Goal: Task Accomplishment & Management: Manage account settings

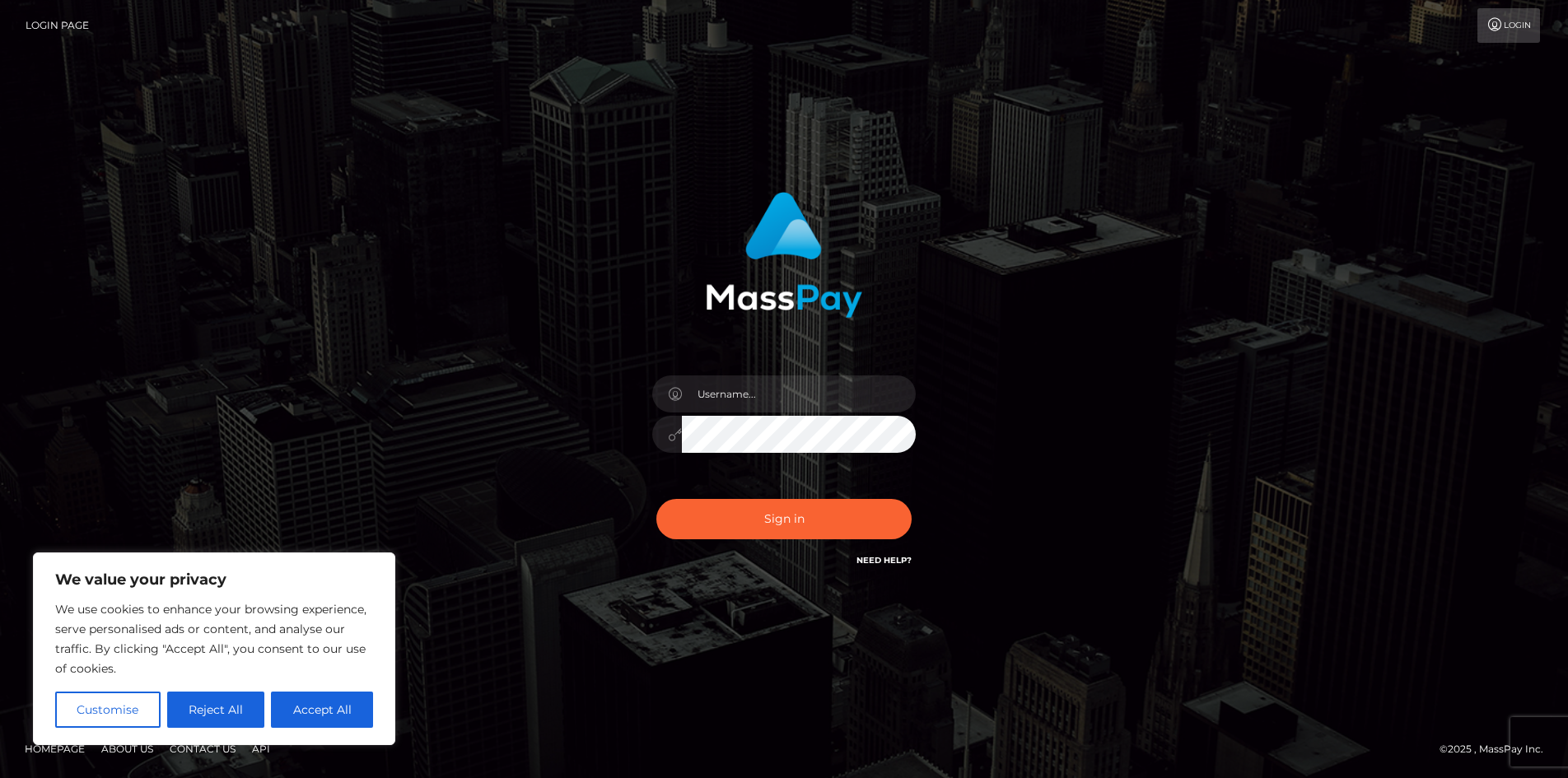
type input "[EMAIL_ADDRESS][DOMAIN_NAME]"
click at [787, 516] on button "Sign in" at bounding box center [784, 519] width 255 height 41
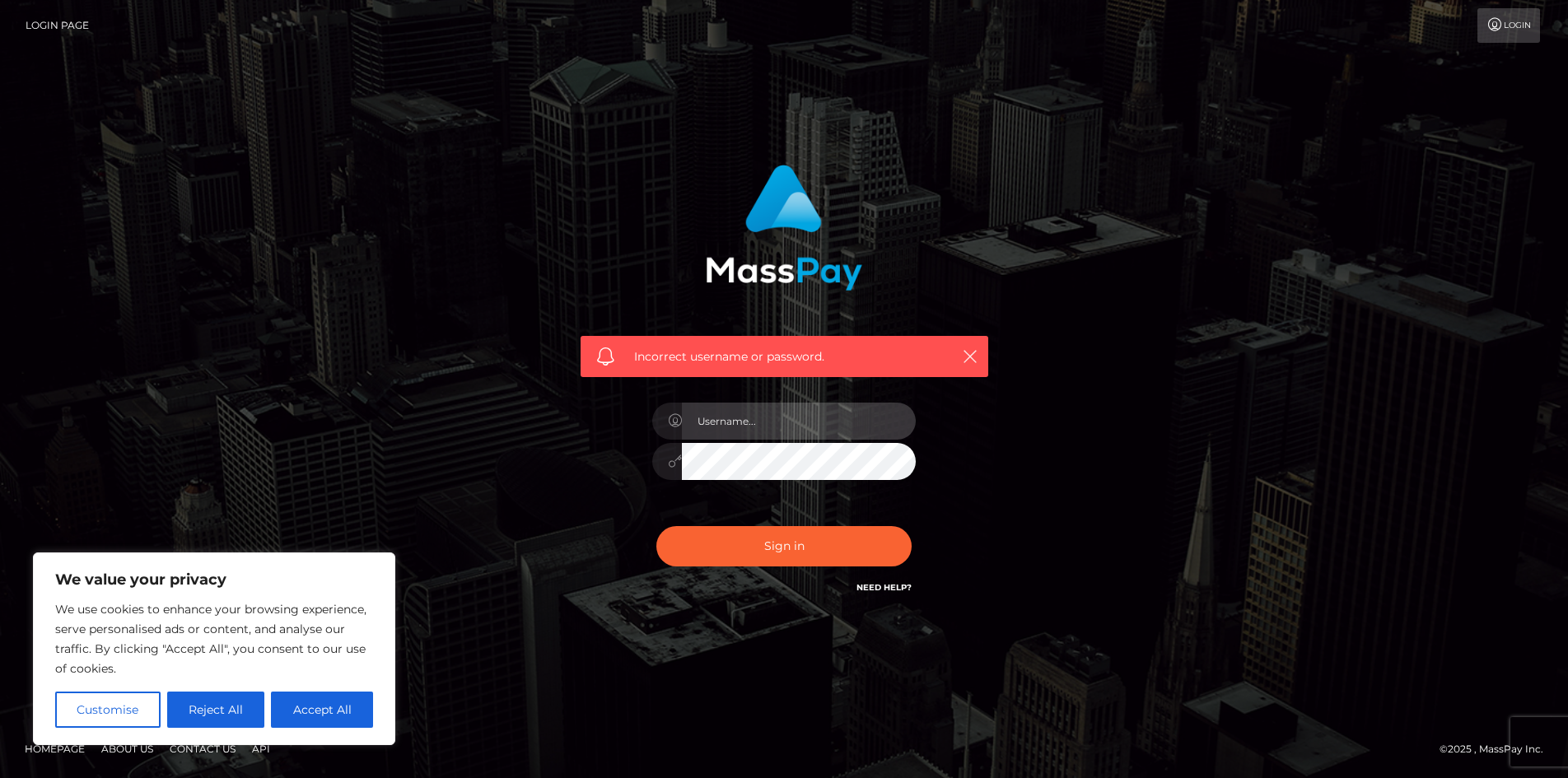
click at [757, 418] on input "text" at bounding box center [798, 421] width 234 height 37
type input "[EMAIL_ADDRESS][DOMAIN_NAME]"
click at [680, 458] on div at bounding box center [784, 459] width 264 height 32
click at [234, 708] on button "Reject All" at bounding box center [215, 710] width 98 height 36
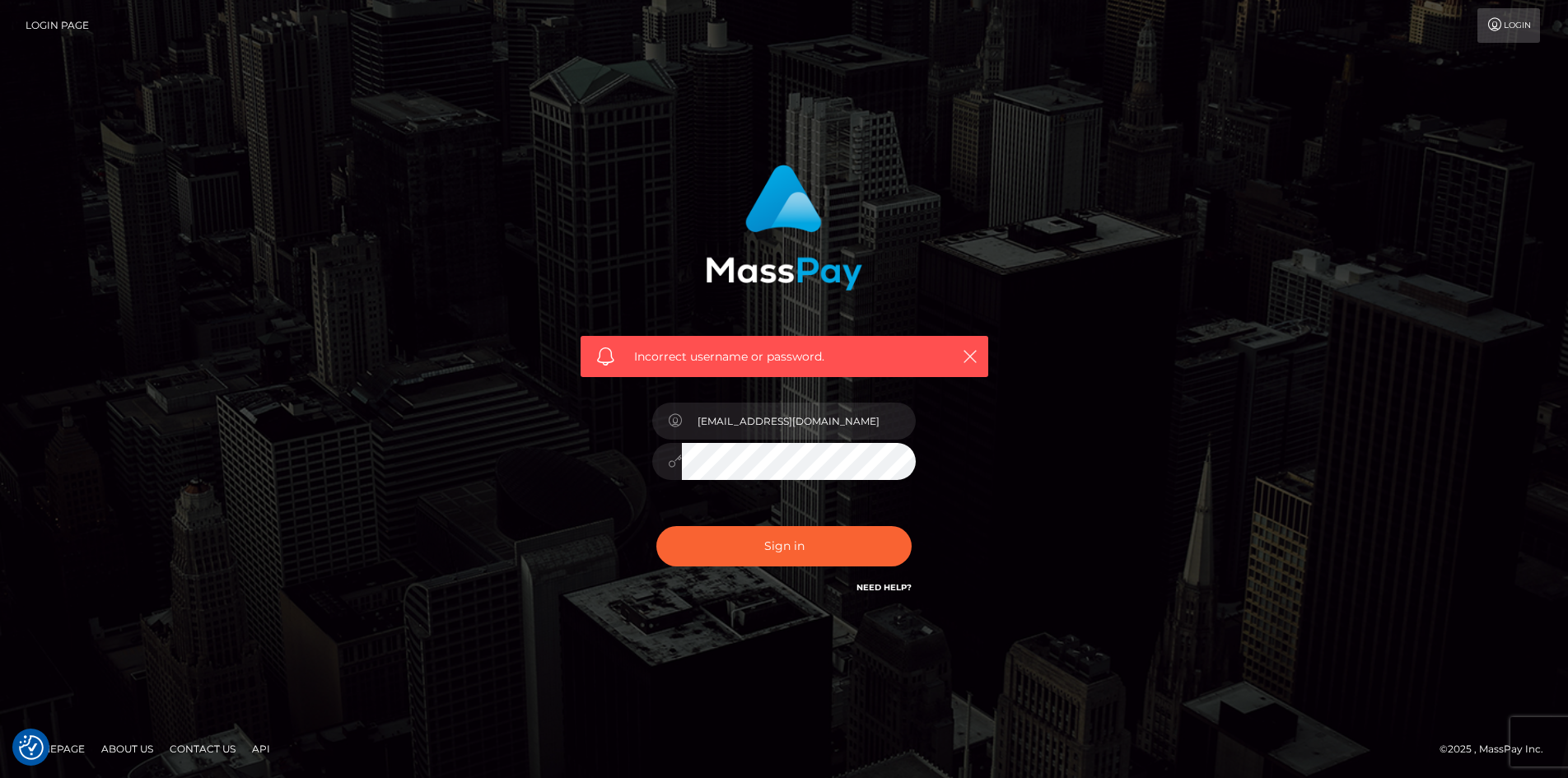
click at [655, 448] on div at bounding box center [784, 459] width 264 height 32
click at [657, 526] on button "Sign in" at bounding box center [784, 546] width 255 height 41
click at [725, 625] on form "Incorrect username or password. cheesecake.exettv@gmail.com" at bounding box center [785, 389] width 432 height 474
click at [883, 588] on link "Need Help?" at bounding box center [884, 587] width 55 height 10
click at [724, 425] on input "text" at bounding box center [798, 421] width 234 height 37
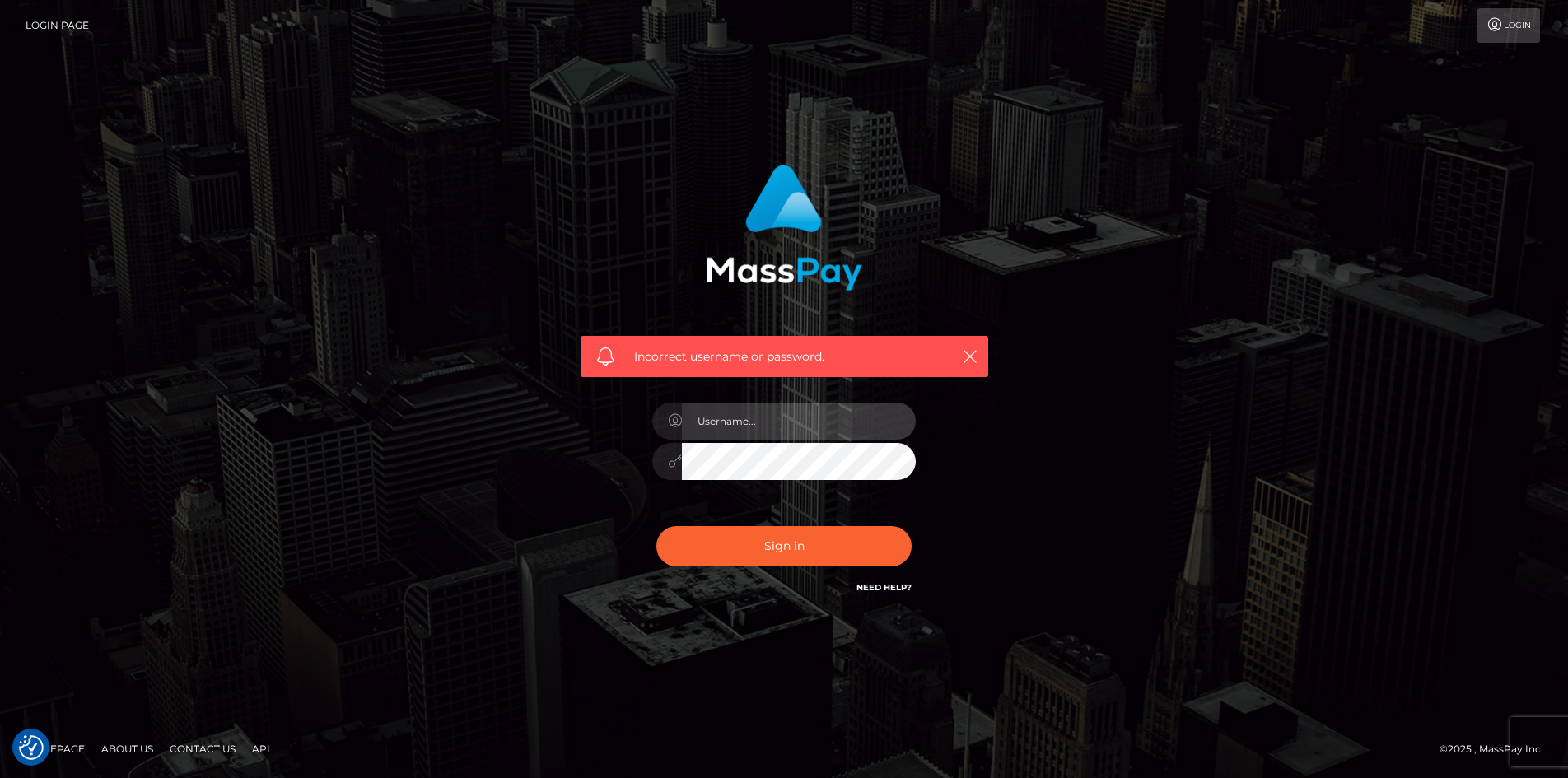
click at [741, 429] on input "text" at bounding box center [798, 421] width 234 height 37
drag, startPoint x: 756, startPoint y: 422, endPoint x: 1014, endPoint y: 415, distance: 258.1
click at [1014, 415] on div "Incorrect username or password. cheesecake.exettv@gmail.com" at bounding box center [784, 389] width 939 height 474
type input "cheesecake_exe"
click at [618, 571] on div "Incorrect username or password. cheesecake_exe" at bounding box center [785, 381] width 432 height 457
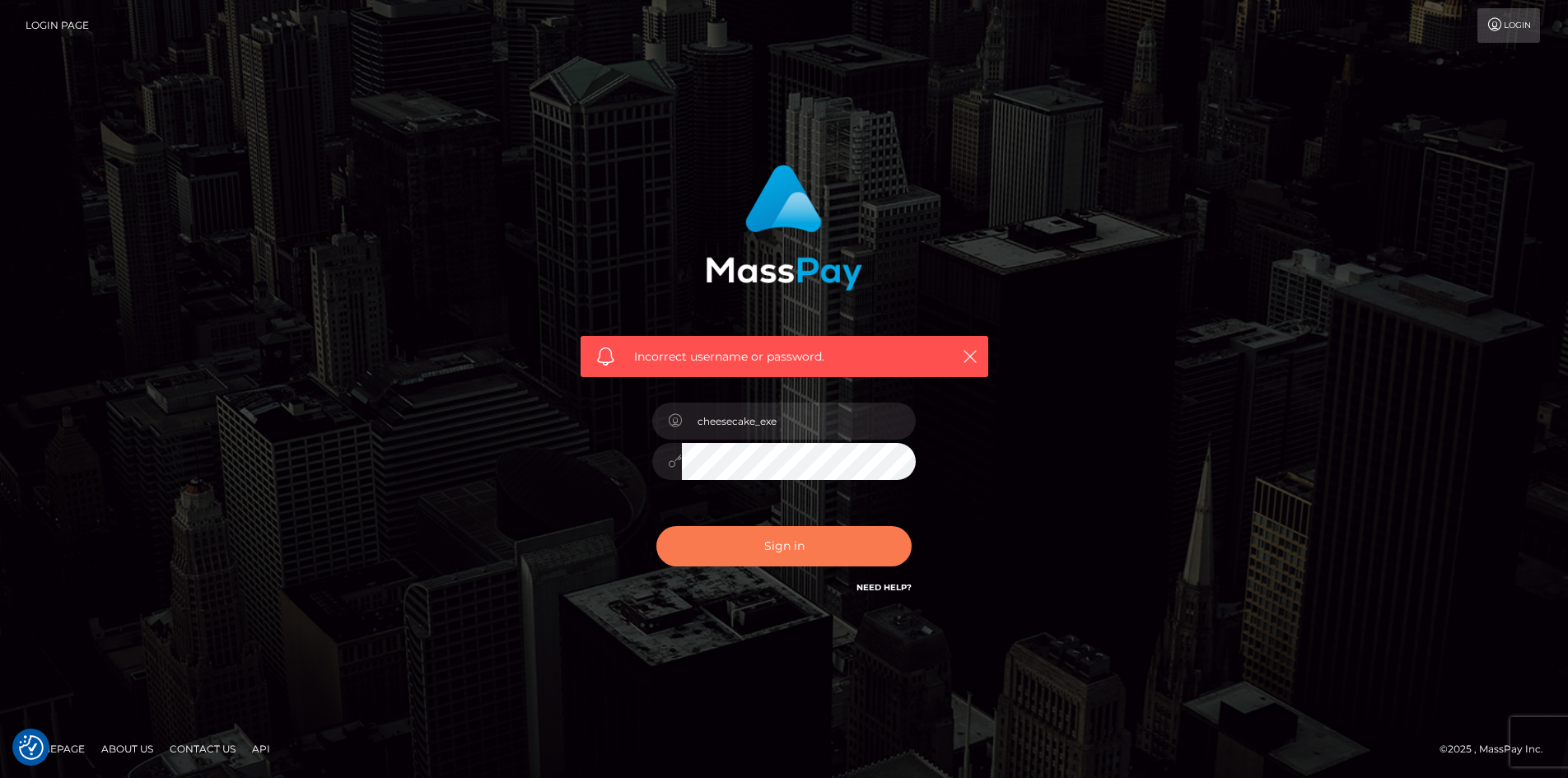
click at [726, 543] on button "Sign in" at bounding box center [784, 546] width 255 height 41
click at [889, 588] on link "Need Help?" at bounding box center [884, 587] width 55 height 10
click at [888, 588] on link "Need Help?" at bounding box center [884, 587] width 55 height 10
click at [707, 361] on span "Incorrect username or password." at bounding box center [784, 357] width 301 height 17
click at [970, 358] on icon "button" at bounding box center [970, 356] width 16 height 16
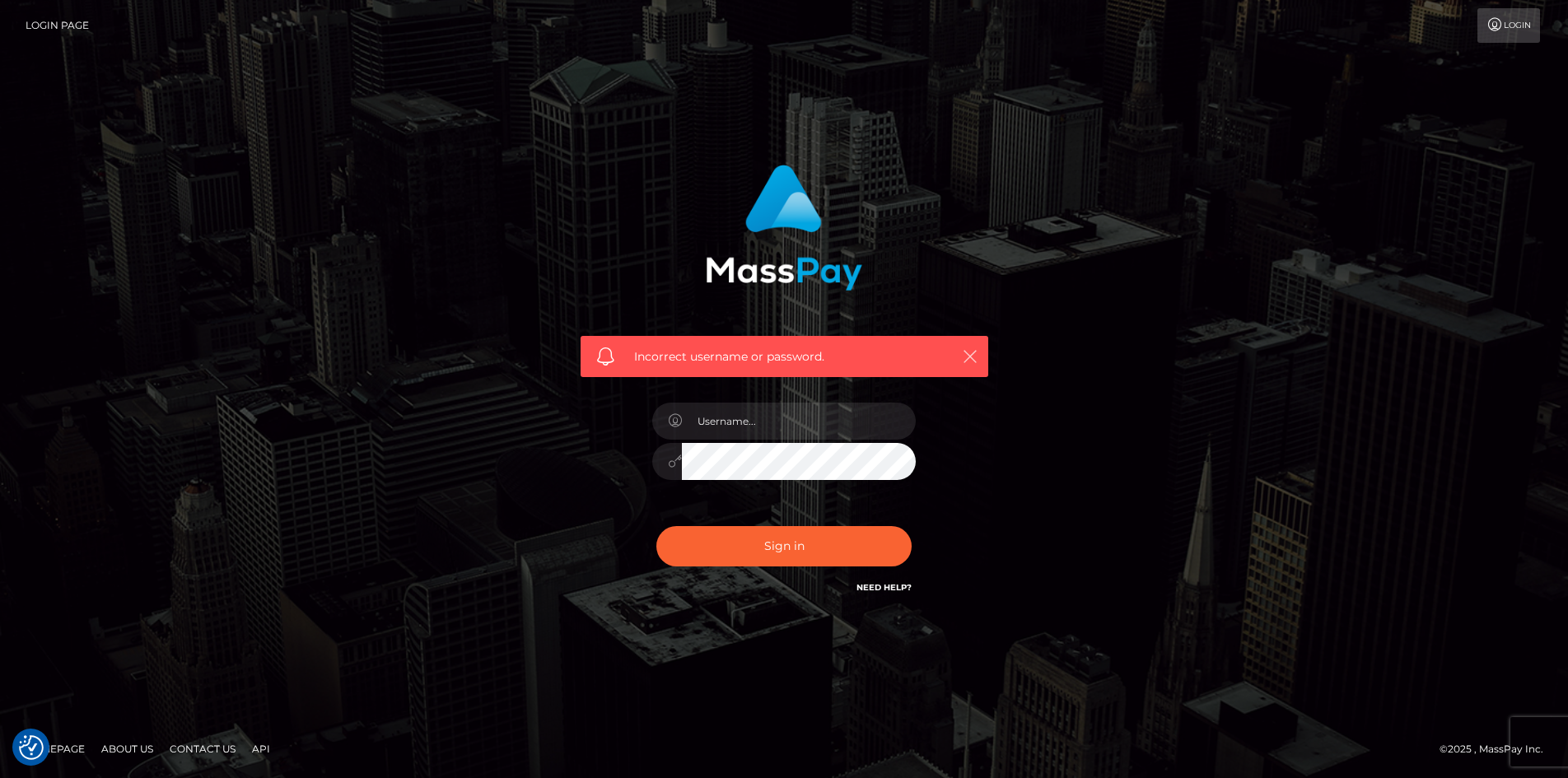
click at [964, 356] on icon "button" at bounding box center [970, 356] width 16 height 16
click at [1497, 22] on icon at bounding box center [1495, 25] width 17 height 13
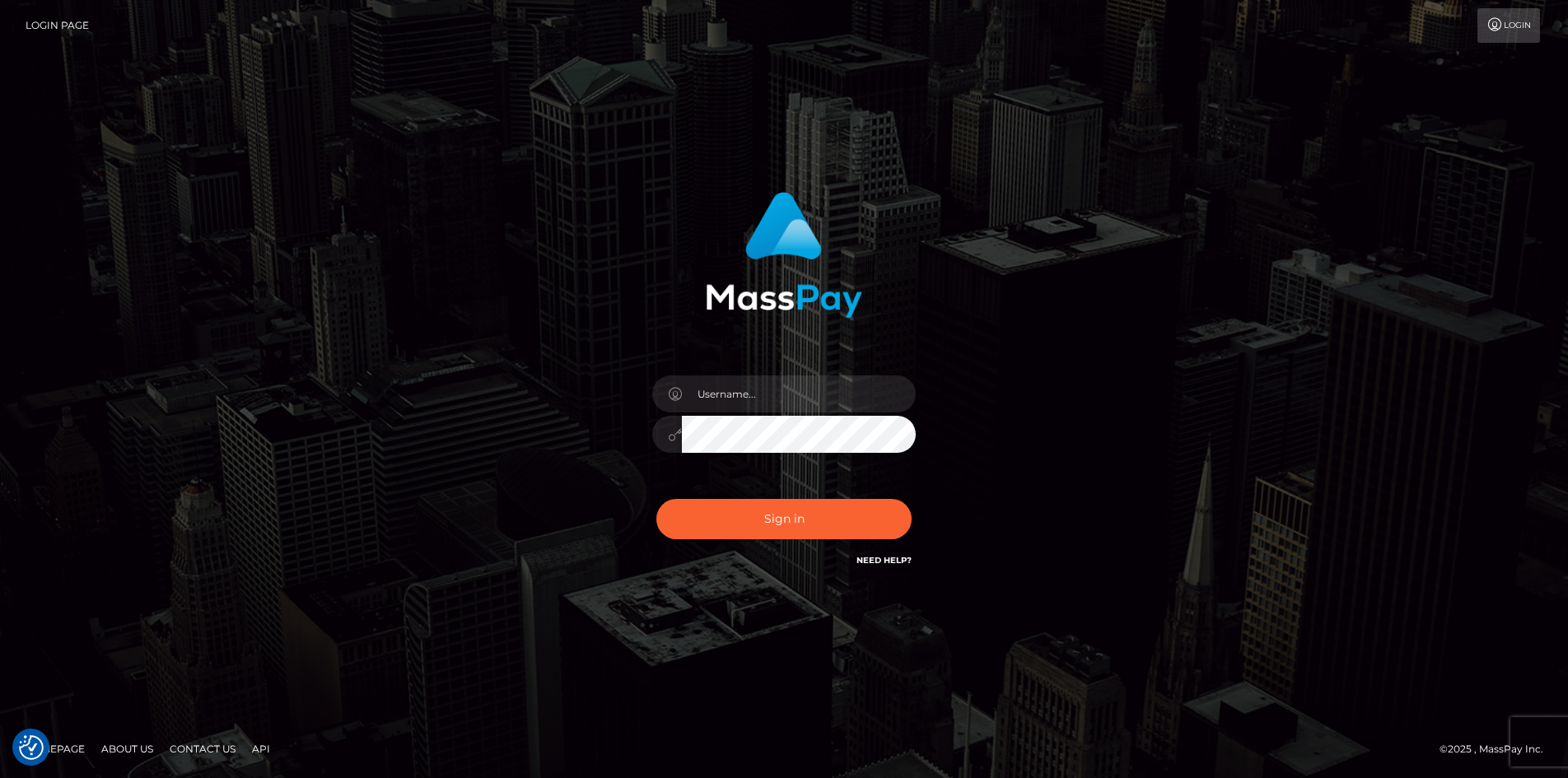
click at [1509, 26] on link "Login" at bounding box center [1509, 26] width 63 height 34
click at [713, 399] on input "text" at bounding box center [798, 393] width 234 height 37
click at [590, 470] on div "Sign in" at bounding box center [785, 380] width 432 height 403
click at [767, 258] on img at bounding box center [784, 254] width 156 height 126
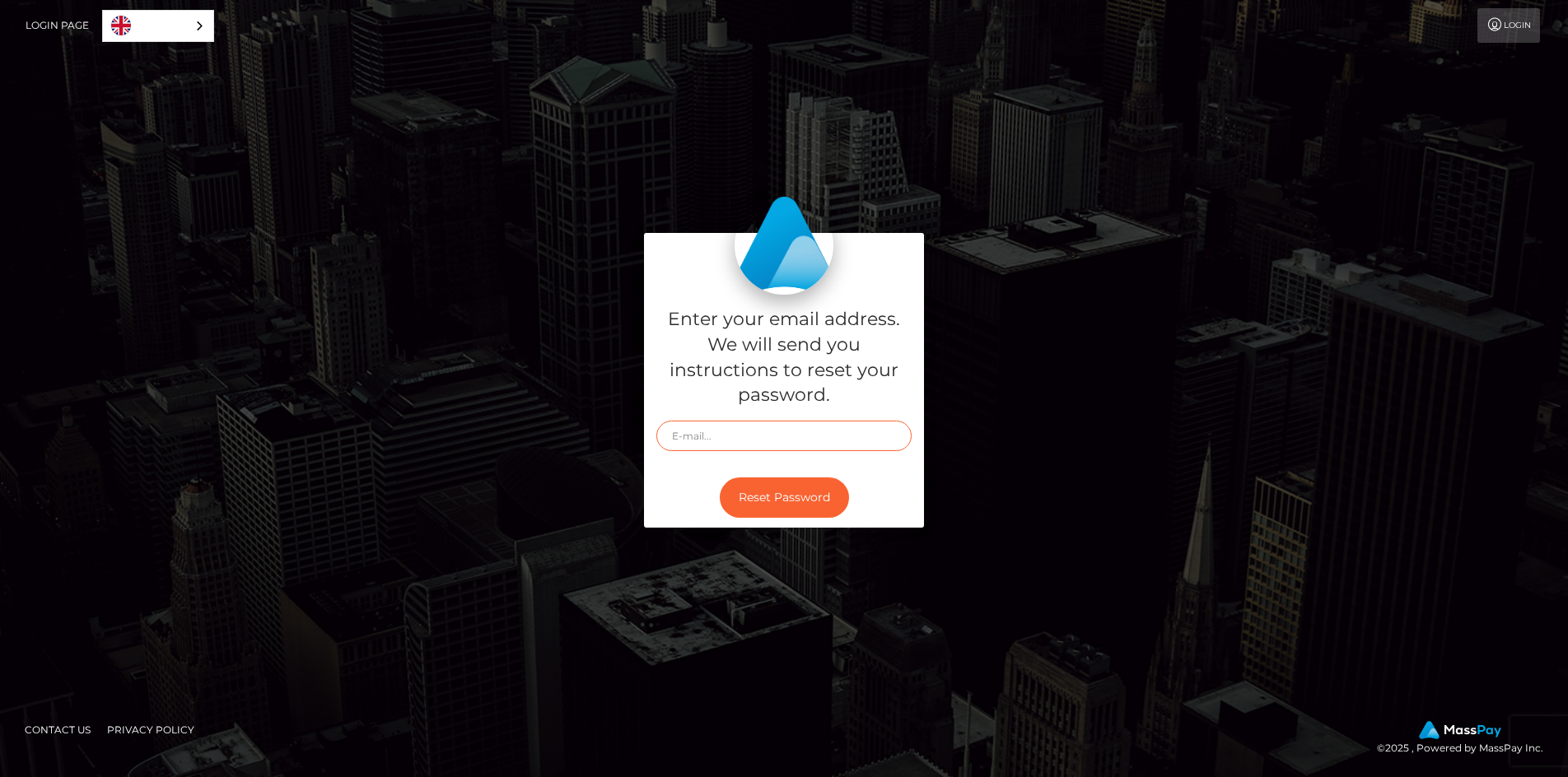
click at [730, 444] on input "text" at bounding box center [784, 436] width 255 height 30
type input "[EMAIL_ADDRESS][DOMAIN_NAME]"
click at [757, 495] on button "Reset Password" at bounding box center [784, 497] width 129 height 41
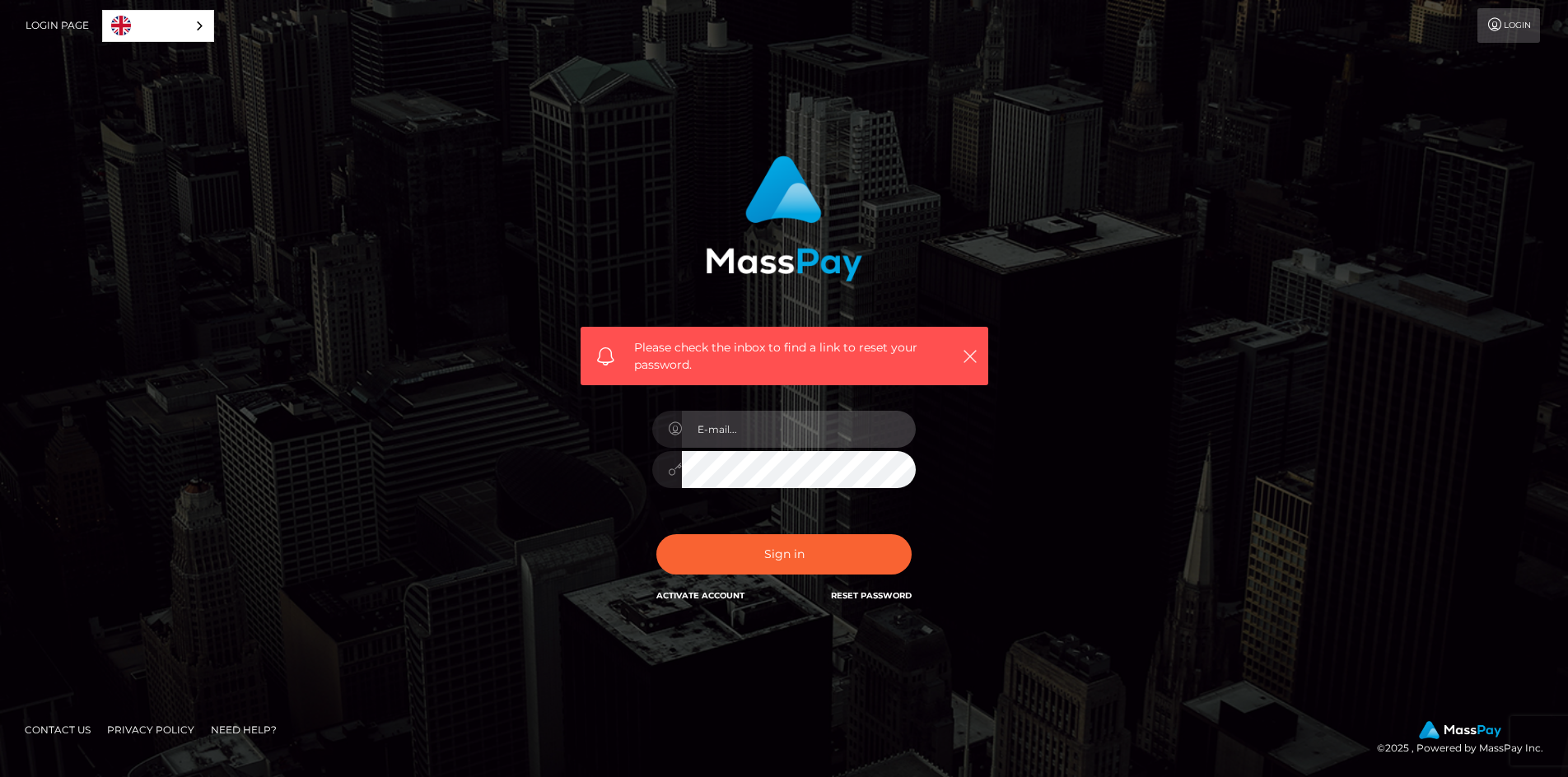
type input "[EMAIL_ADDRESS][DOMAIN_NAME]"
click at [549, 455] on div "Please check the inbox to find a link to reset your password. In order to prote…" at bounding box center [784, 388] width 939 height 491
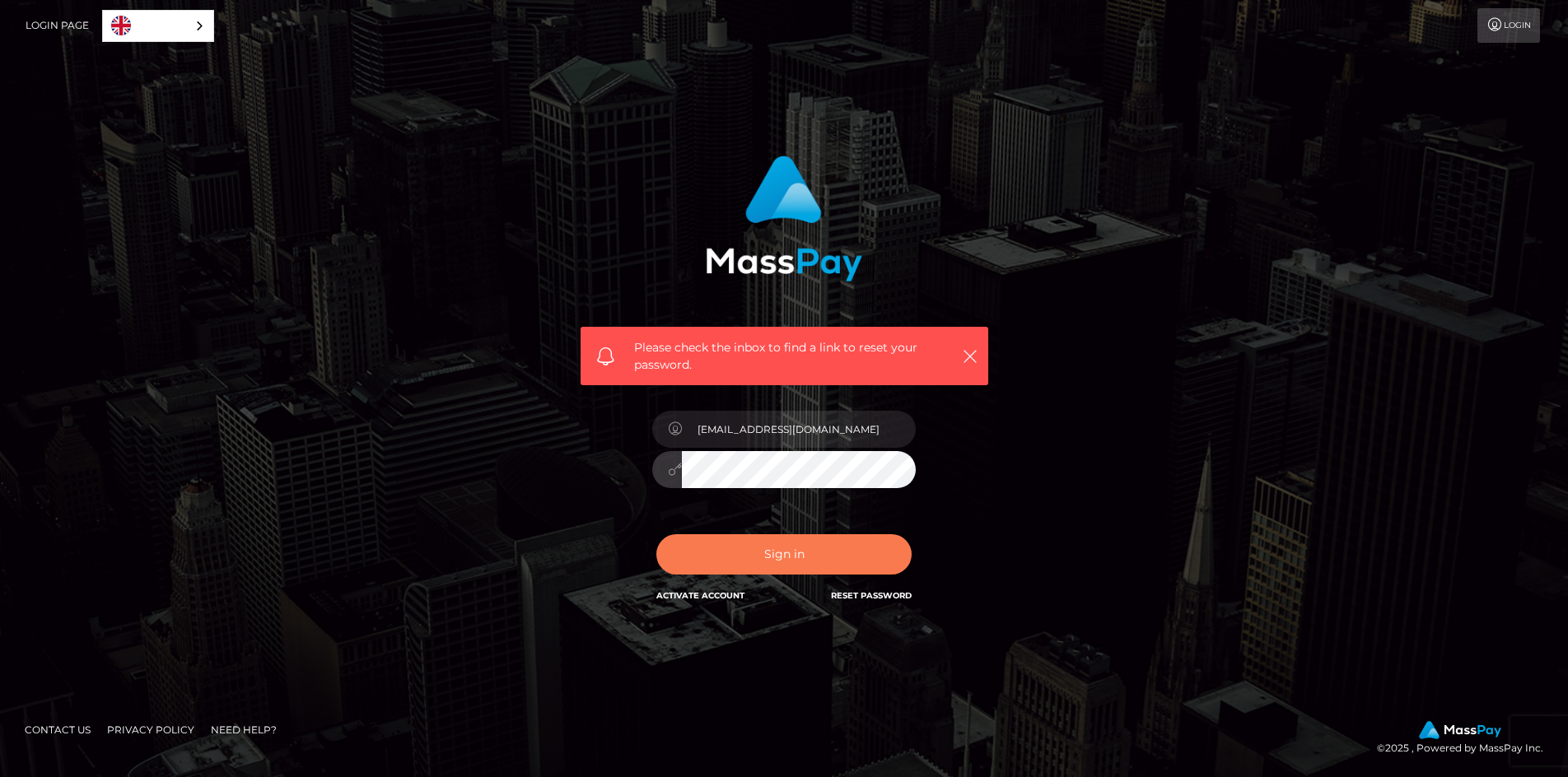
click at [747, 551] on button "Sign in" at bounding box center [784, 554] width 255 height 41
